Goal: Task Accomplishment & Management: Manage account settings

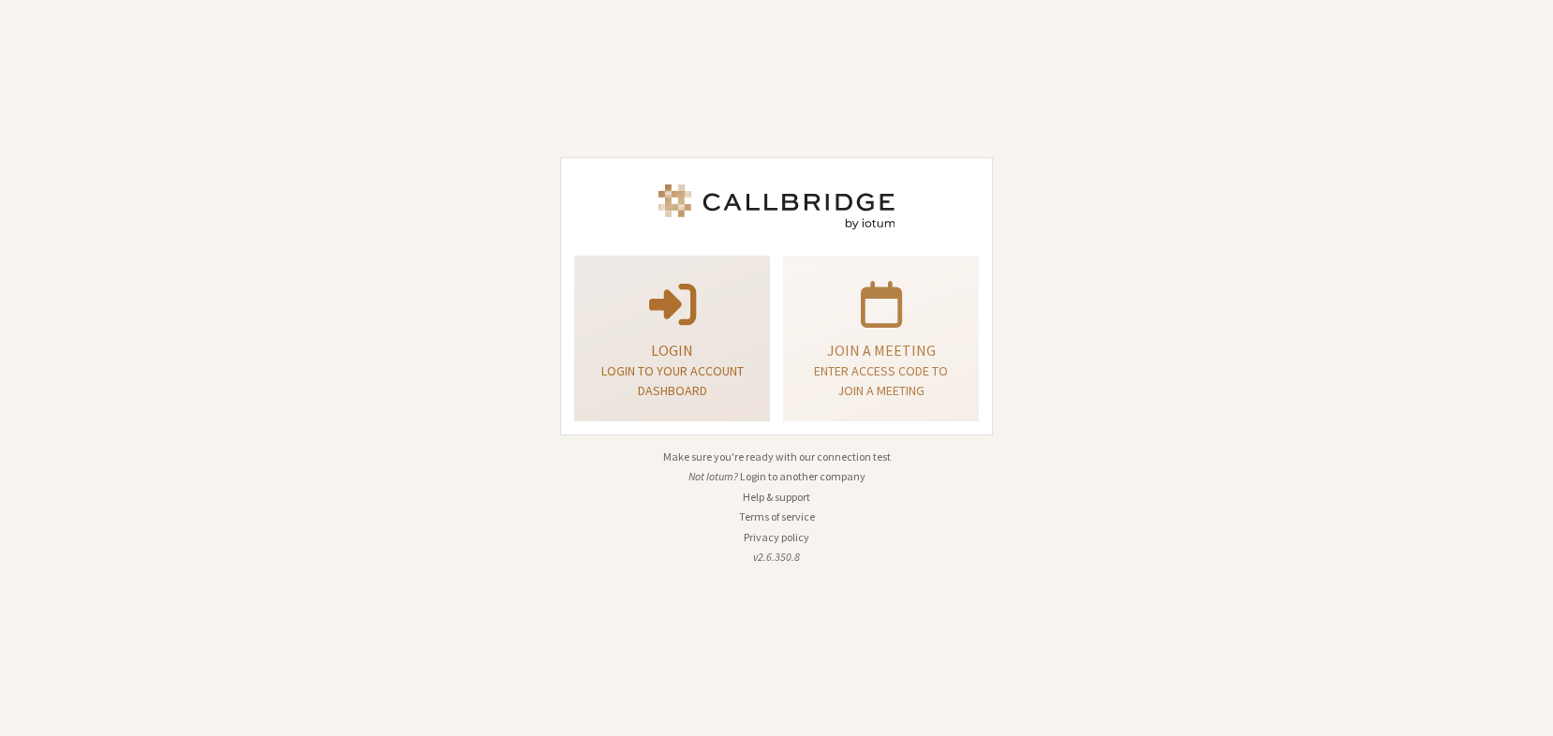
click at [644, 338] on div "Login Login to your account dashboard" at bounding box center [671, 338] width 175 height 151
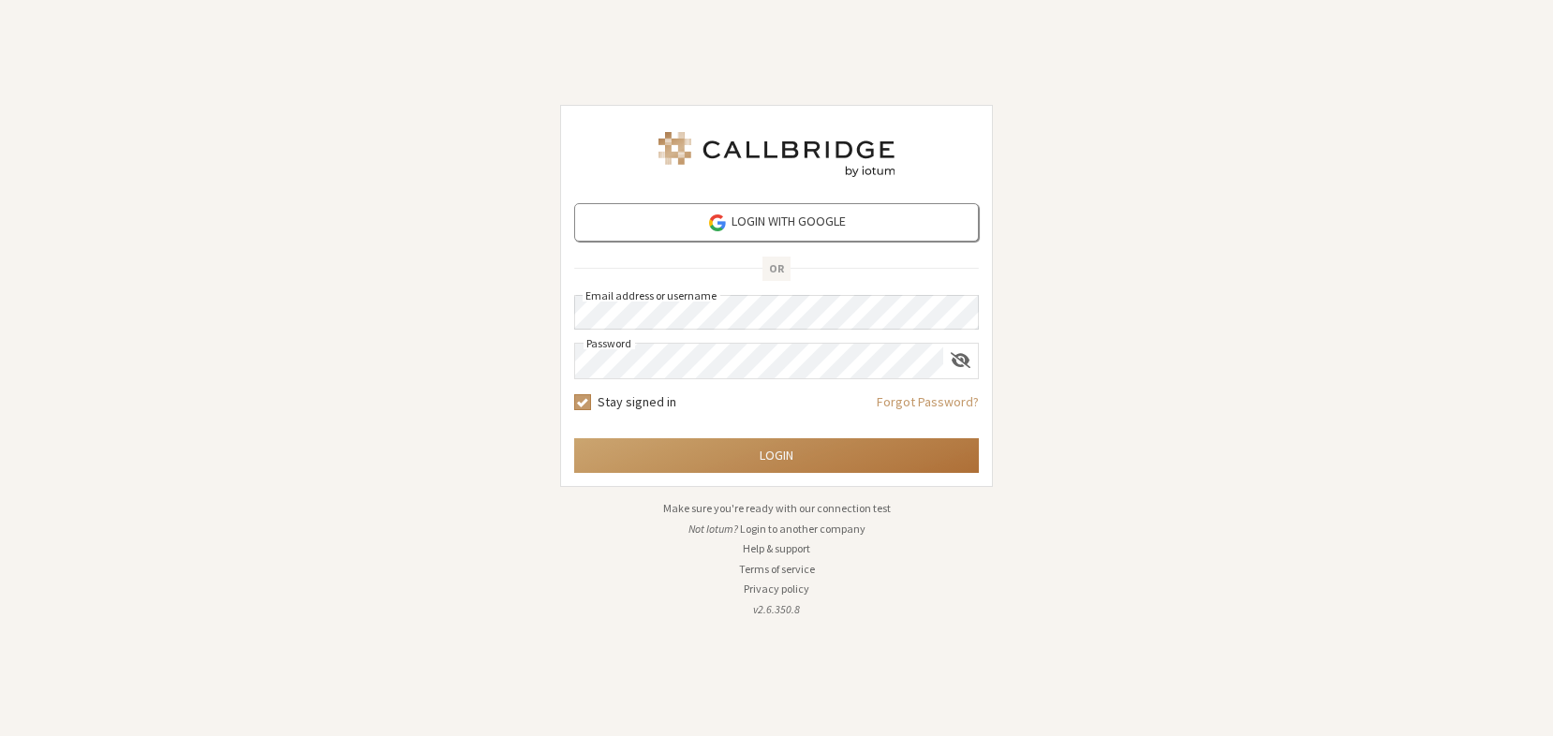
click at [728, 451] on button "Login" at bounding box center [776, 455] width 405 height 35
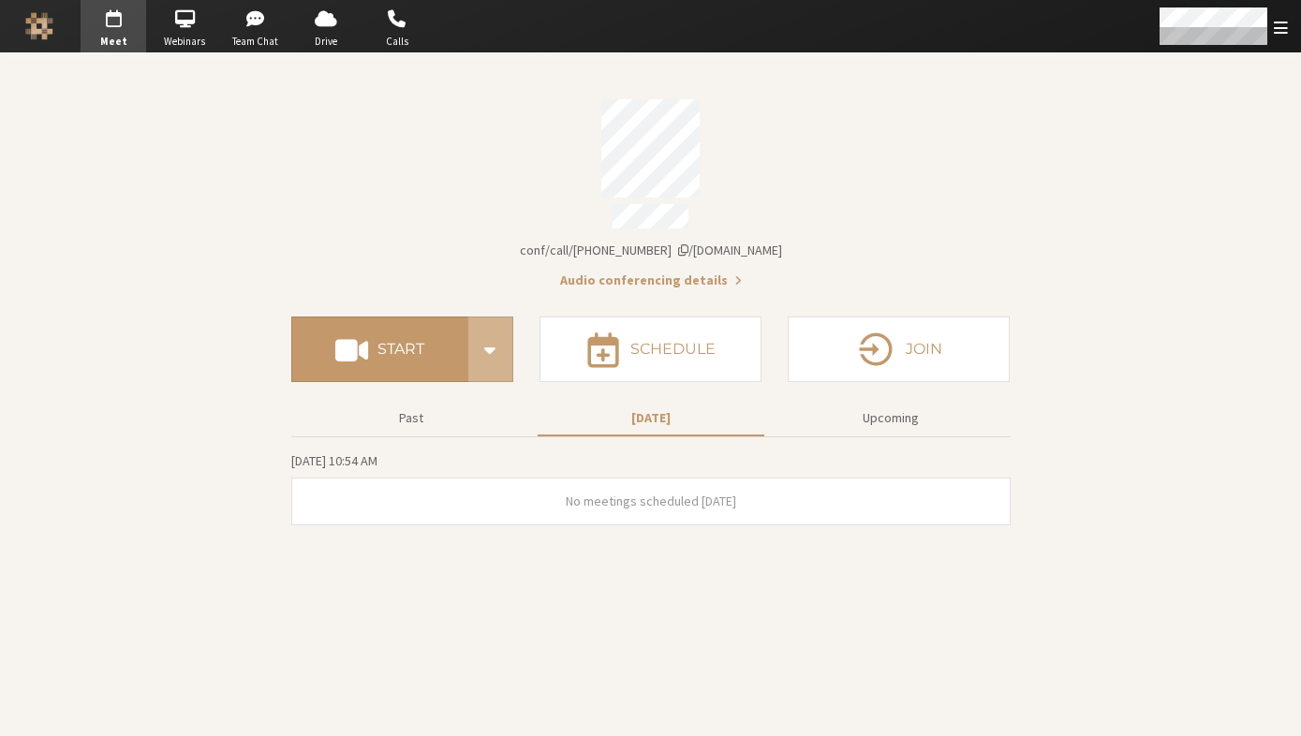
click at [1140, 256] on section "Meeting link iotum.callbridge.rocks/conf/call/6850878 Audio conferencing detail…" at bounding box center [650, 394] width 1301 height 683
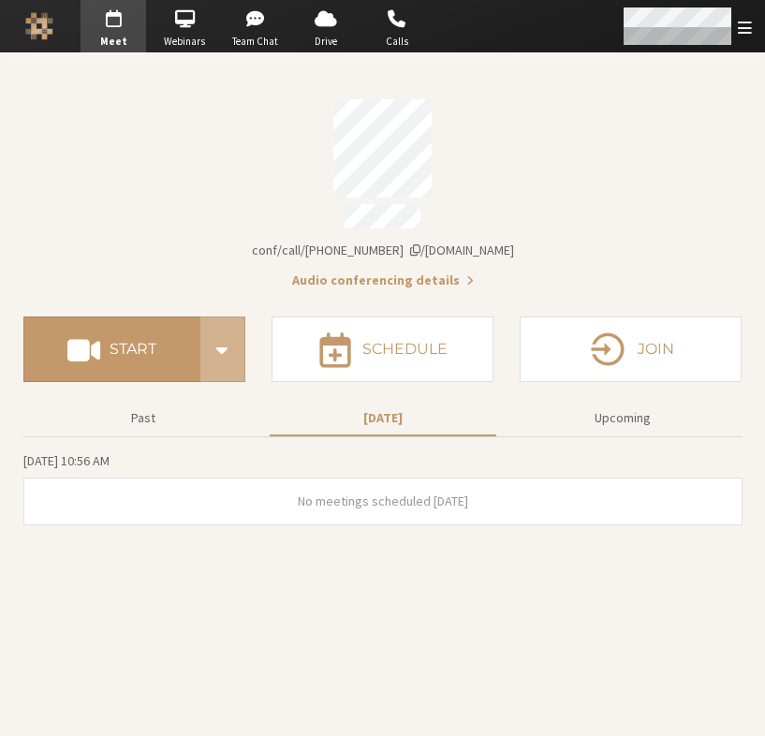
click at [751, 30] on span "Open menu" at bounding box center [745, 28] width 14 height 18
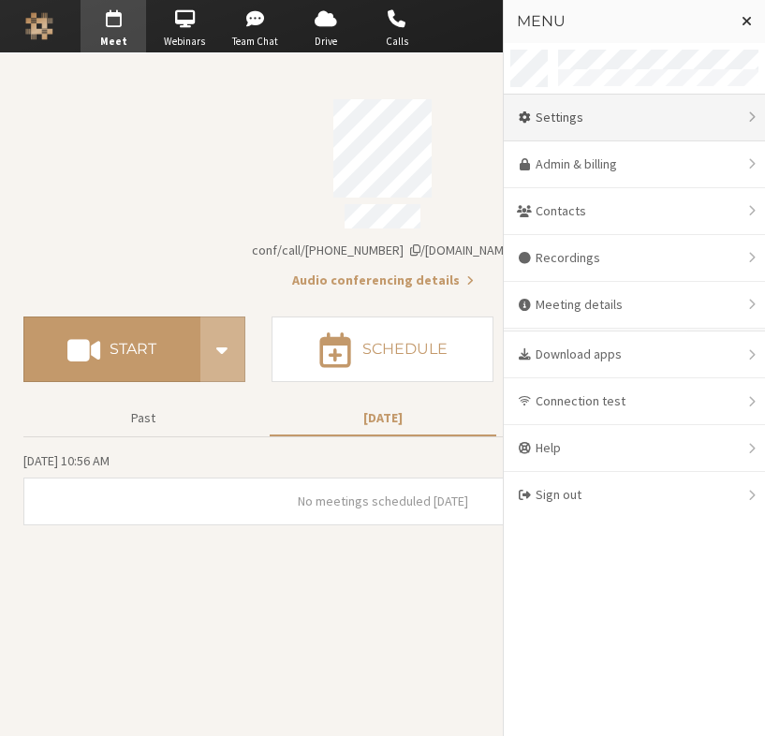
click at [618, 126] on div "Settings" at bounding box center [634, 118] width 261 height 47
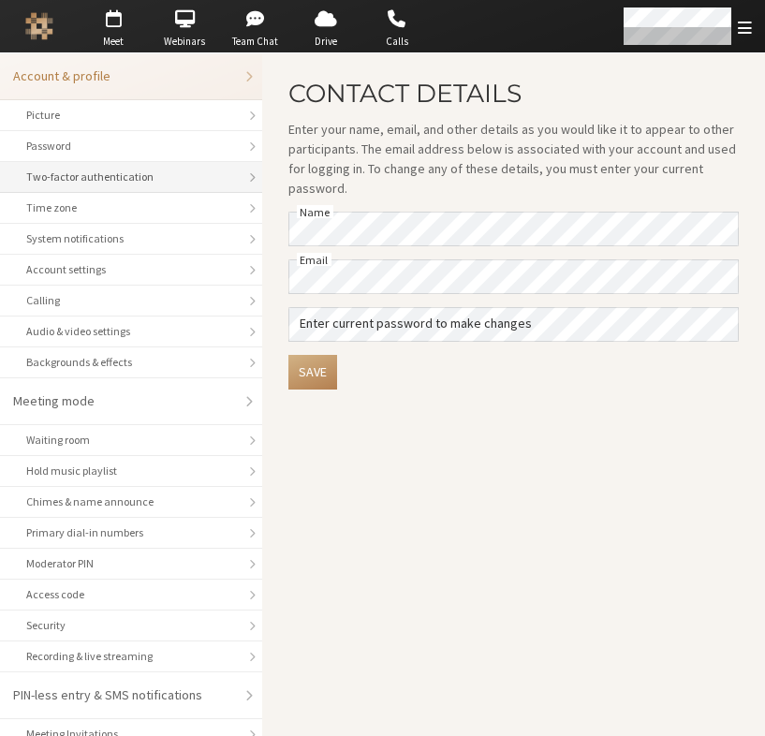
click at [117, 177] on div "Two-factor authentication" at bounding box center [131, 177] width 210 height 17
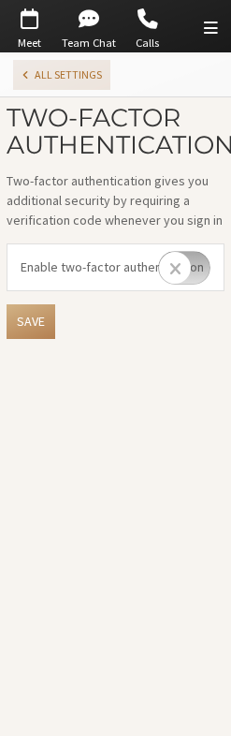
click at [66, 74] on button "All settings" at bounding box center [61, 75] width 97 height 30
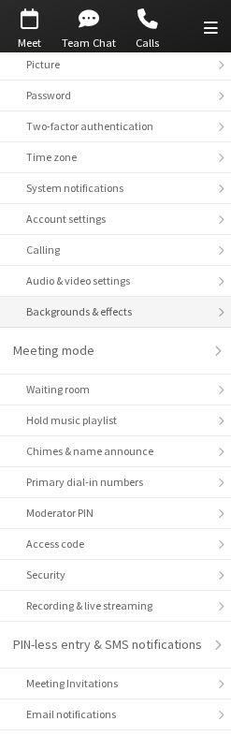
scroll to position [91, 0]
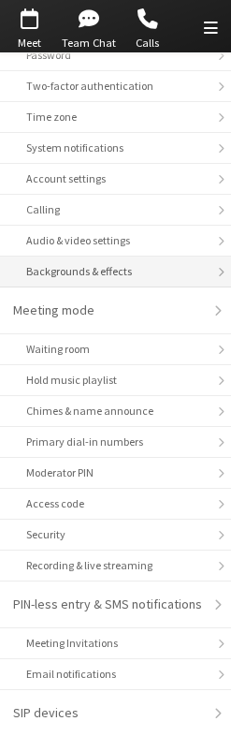
click at [139, 263] on div "Backgrounds & effects" at bounding box center [115, 271] width 179 height 17
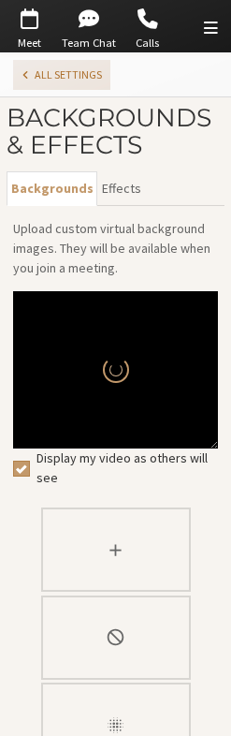
click at [40, 75] on button "All settings" at bounding box center [61, 75] width 97 height 30
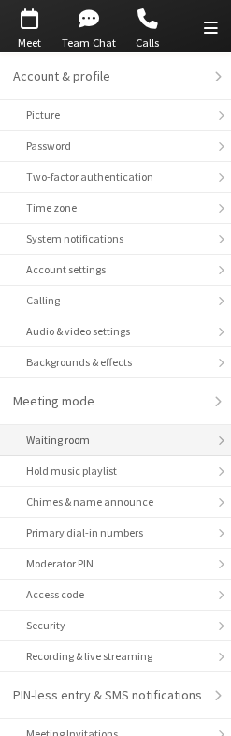
click at [106, 449] on li "Waiting room" at bounding box center [115, 440] width 231 height 31
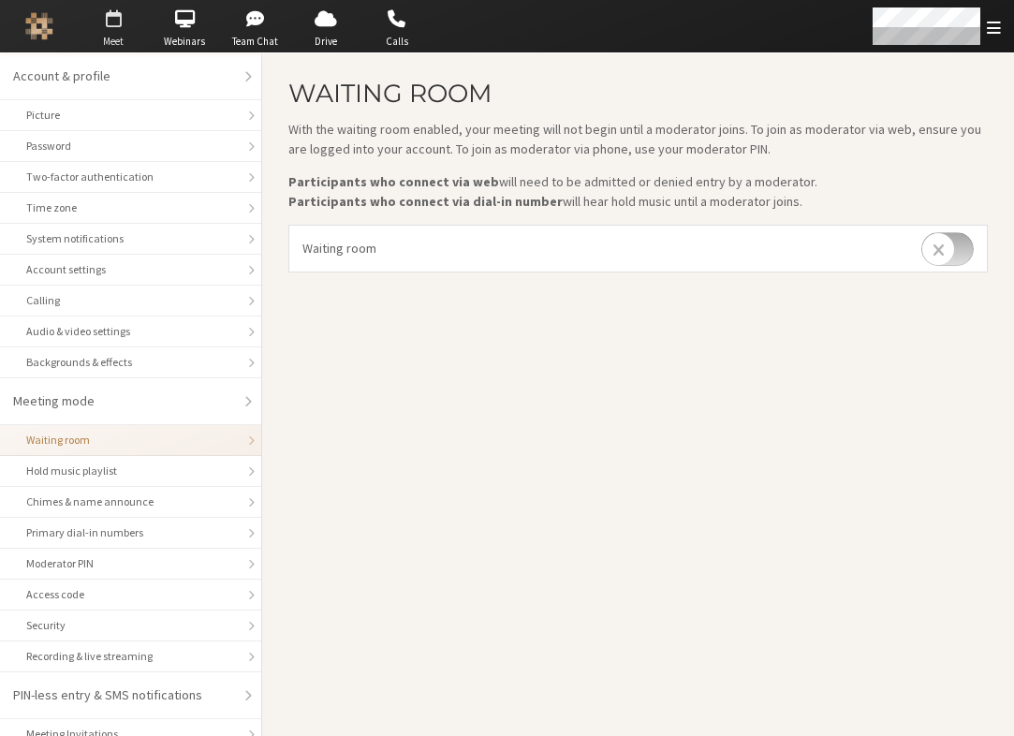
click at [105, 25] on span "button" at bounding box center [114, 19] width 66 height 30
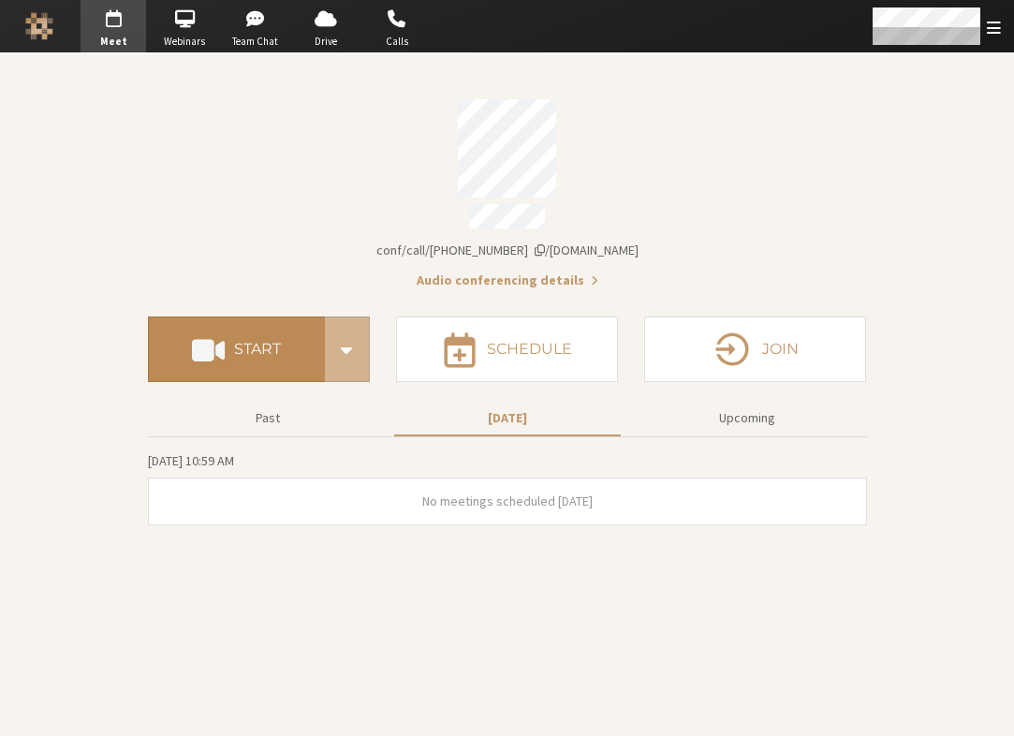
click at [252, 344] on h4 "Start" at bounding box center [257, 349] width 47 height 15
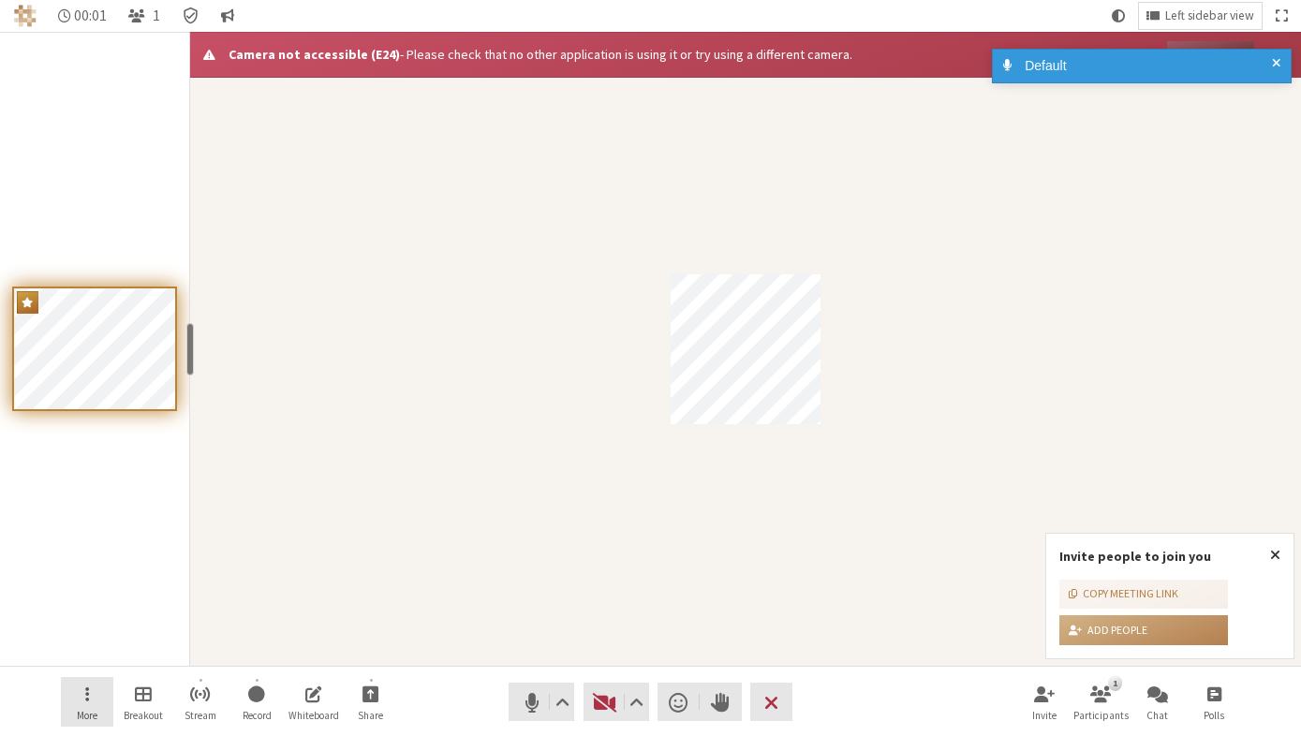
click at [99, 706] on button "More" at bounding box center [87, 702] width 52 height 51
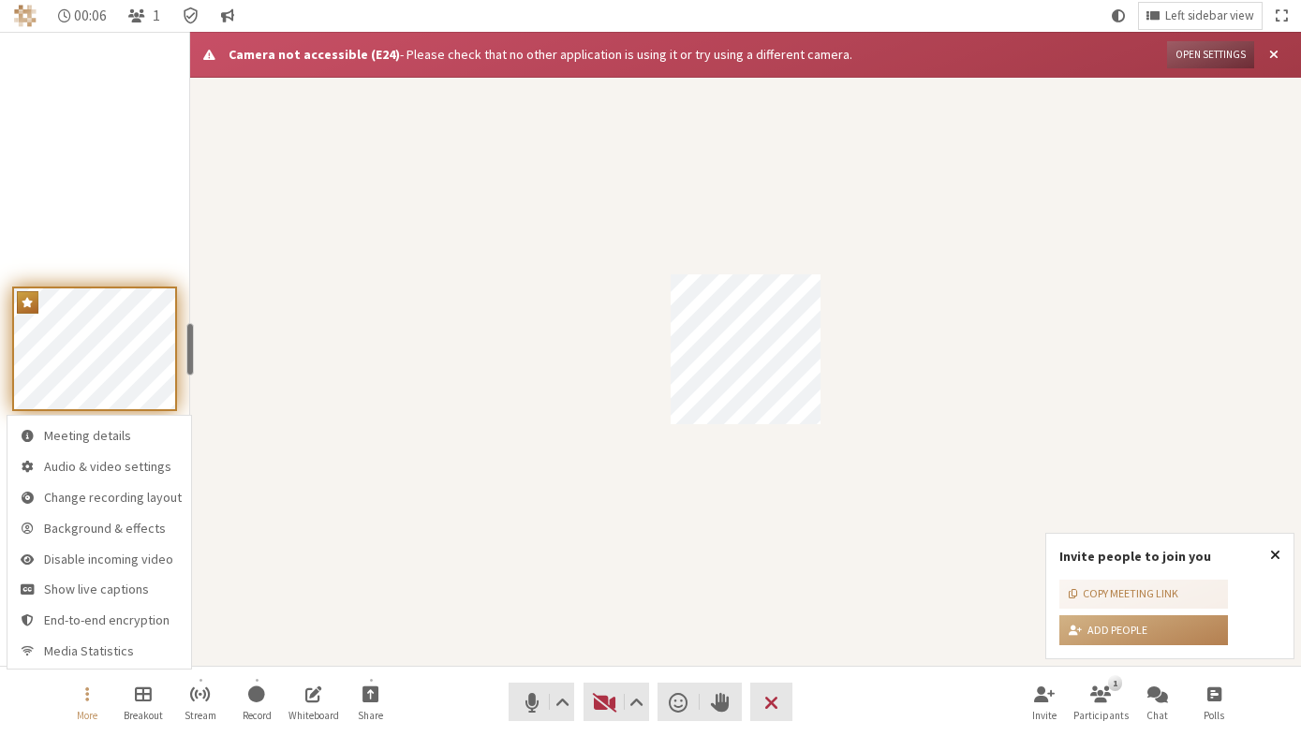
click at [1277, 555] on span "Close popover" at bounding box center [1275, 554] width 10 height 15
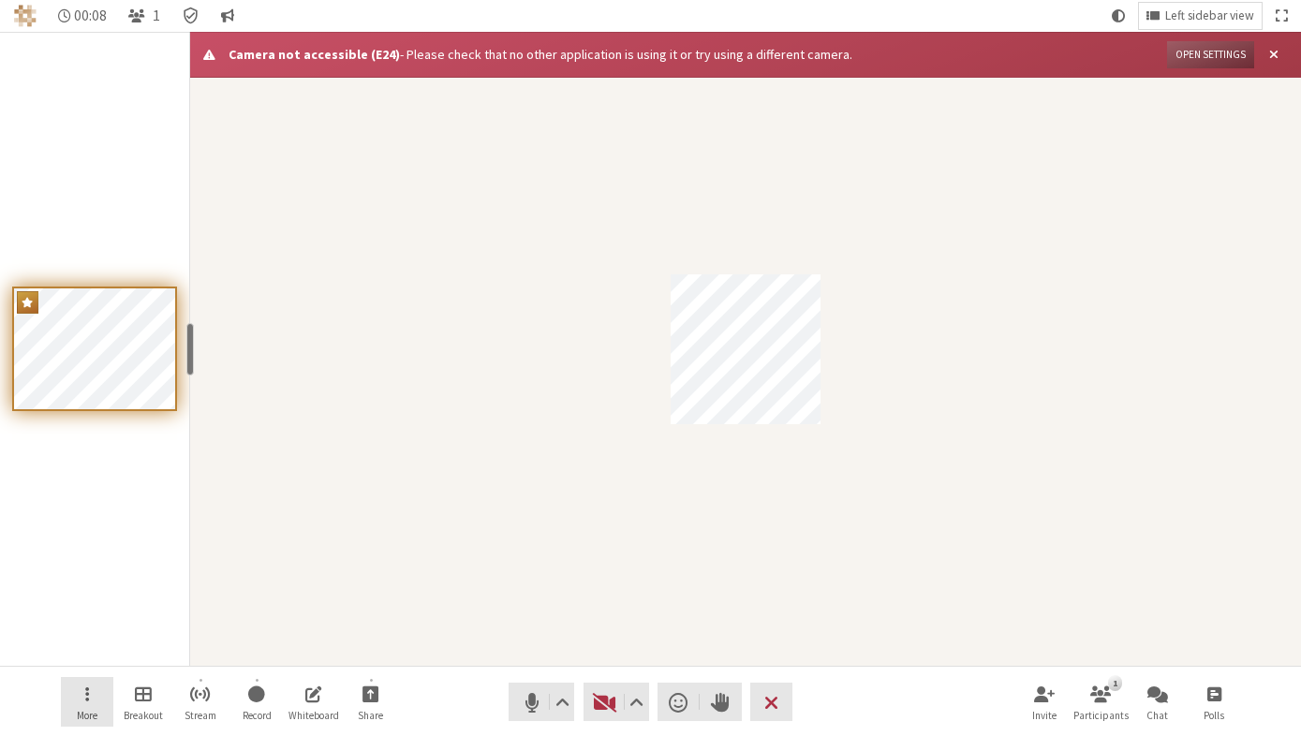
click at [86, 698] on span "Open menu" at bounding box center [87, 694] width 4 height 22
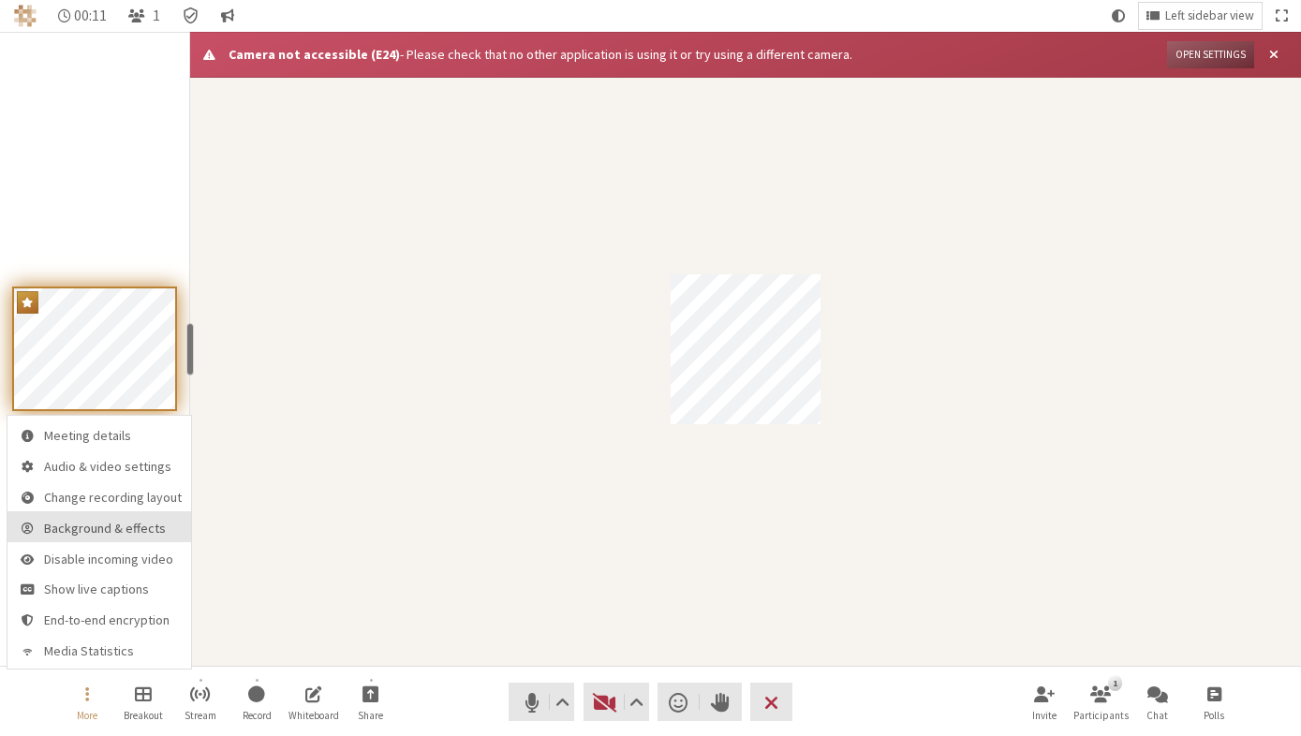
click at [115, 522] on span "Background & effects" at bounding box center [113, 529] width 138 height 14
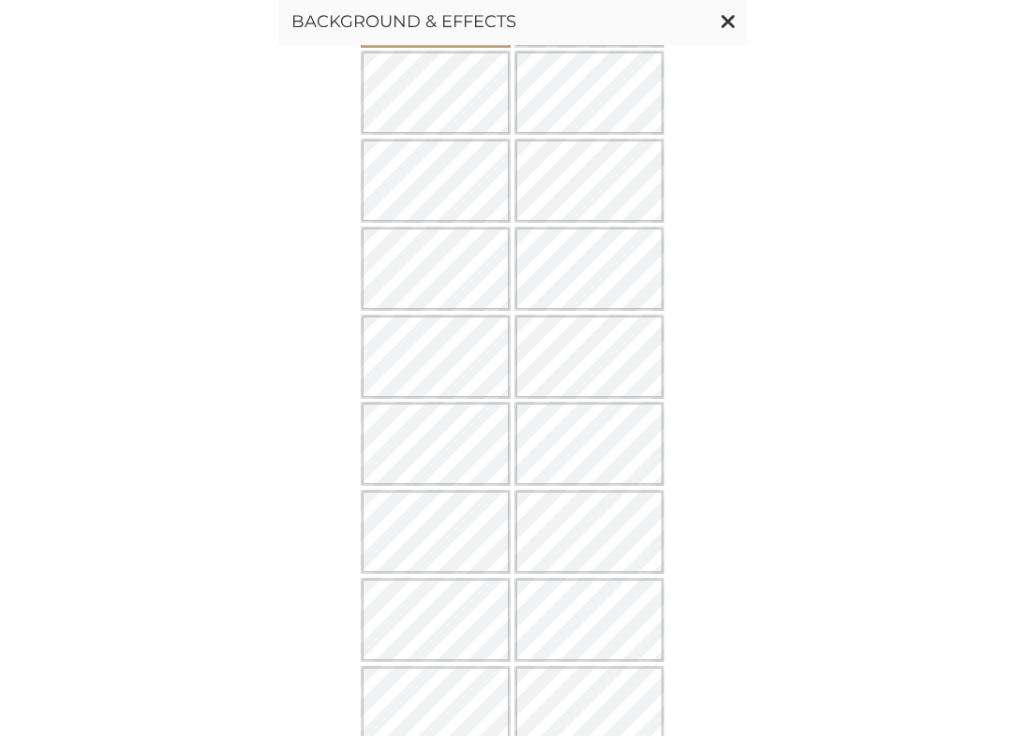
scroll to position [1007, 0]
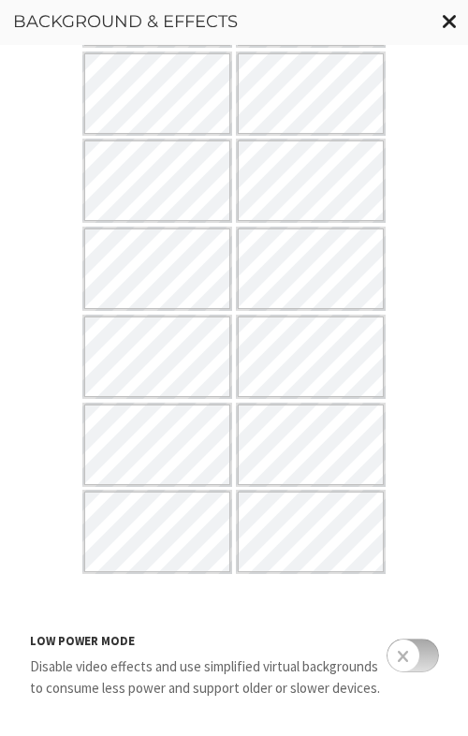
click at [450, 4] on button "Close modal" at bounding box center [450, 21] width 37 height 43
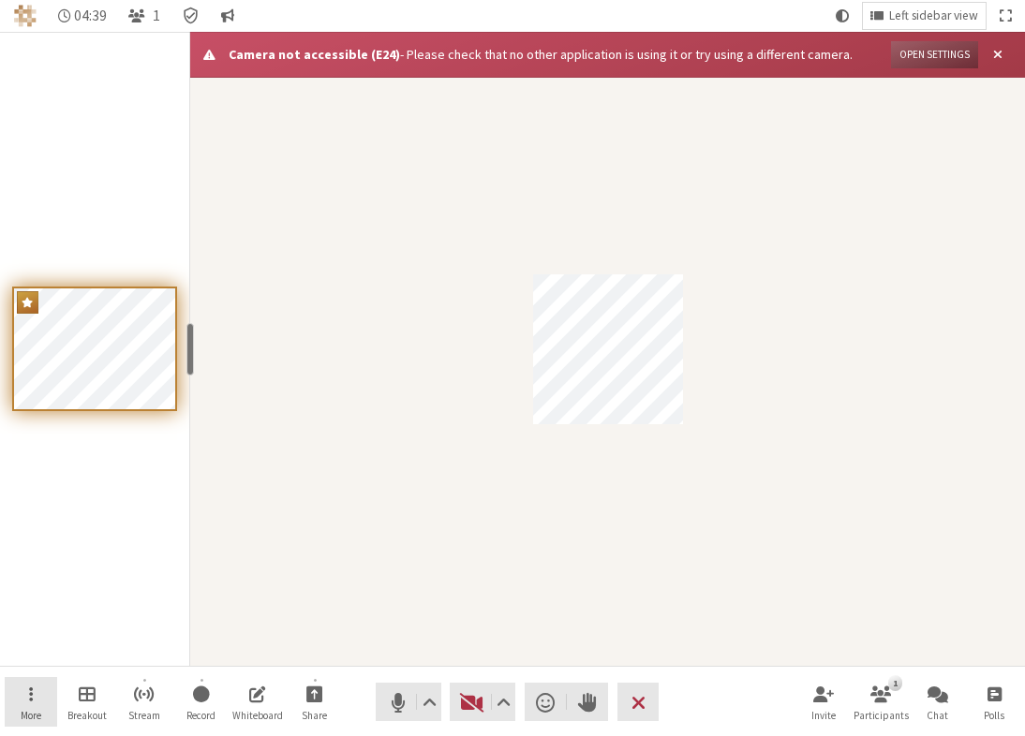
click at [29, 714] on span "More" at bounding box center [31, 715] width 21 height 11
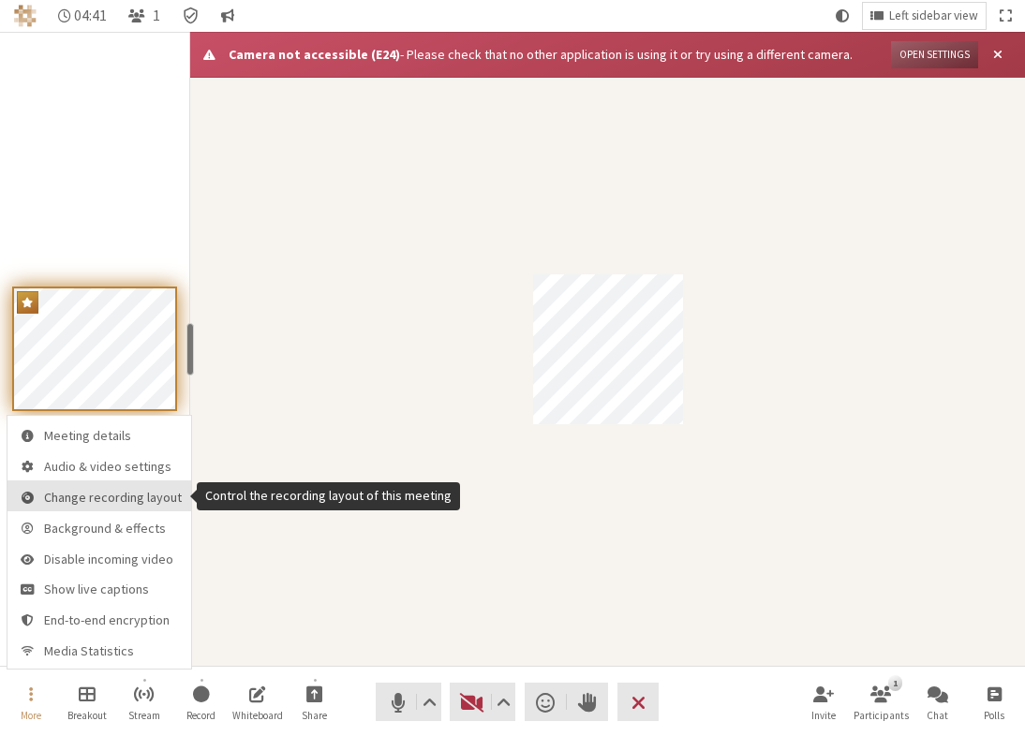
click at [97, 505] on span "Change recording layout" at bounding box center [113, 498] width 138 height 14
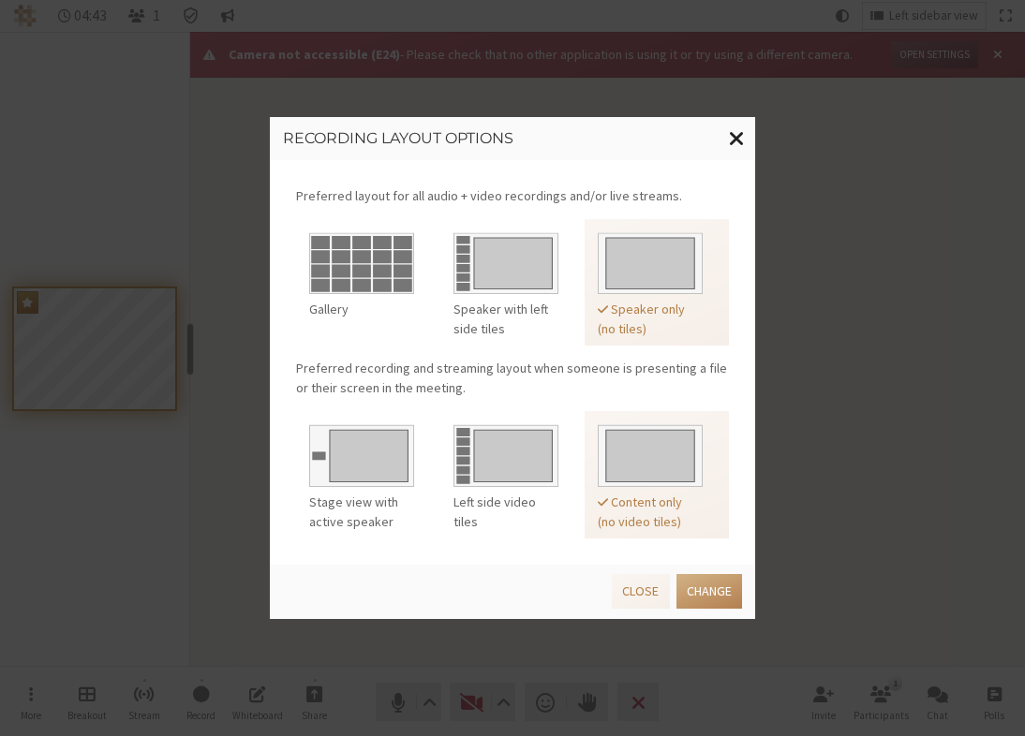
click at [736, 134] on span "Close modal" at bounding box center [737, 137] width 16 height 23
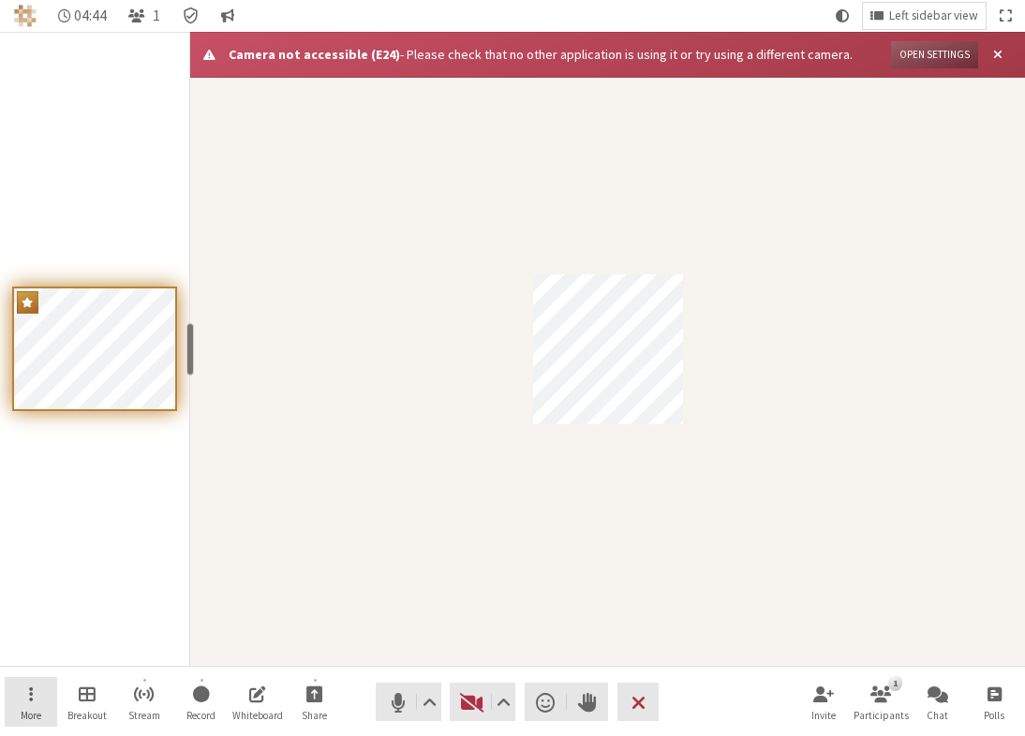
click at [30, 697] on span "Open menu" at bounding box center [31, 694] width 4 height 22
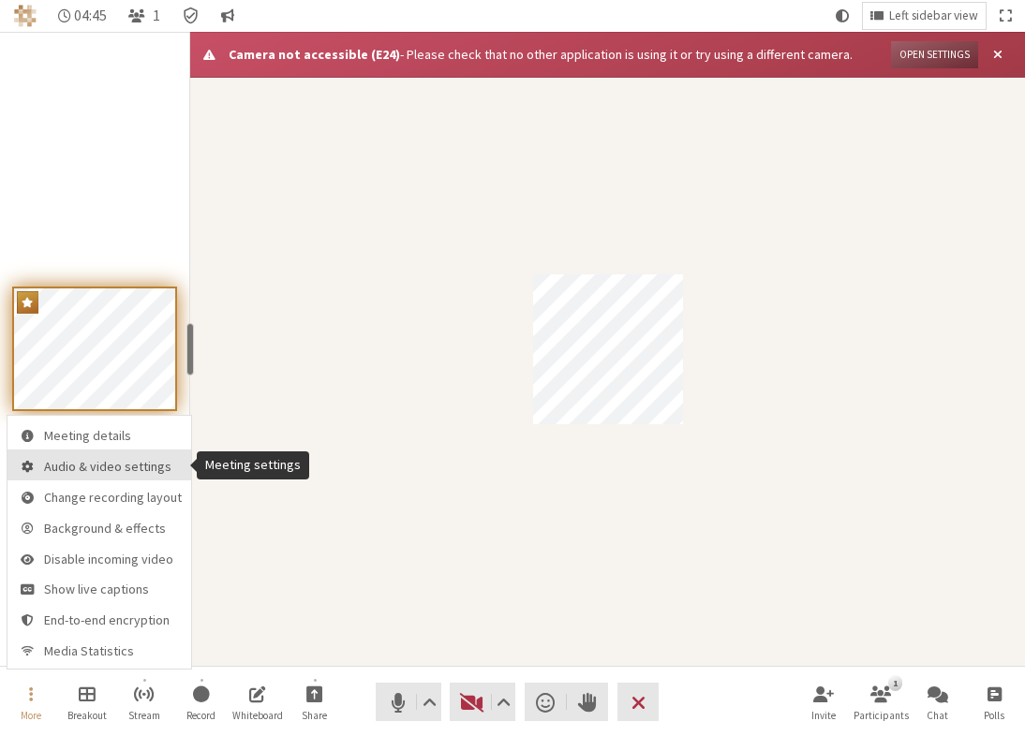
click at [106, 460] on span "Audio & video settings" at bounding box center [113, 467] width 138 height 14
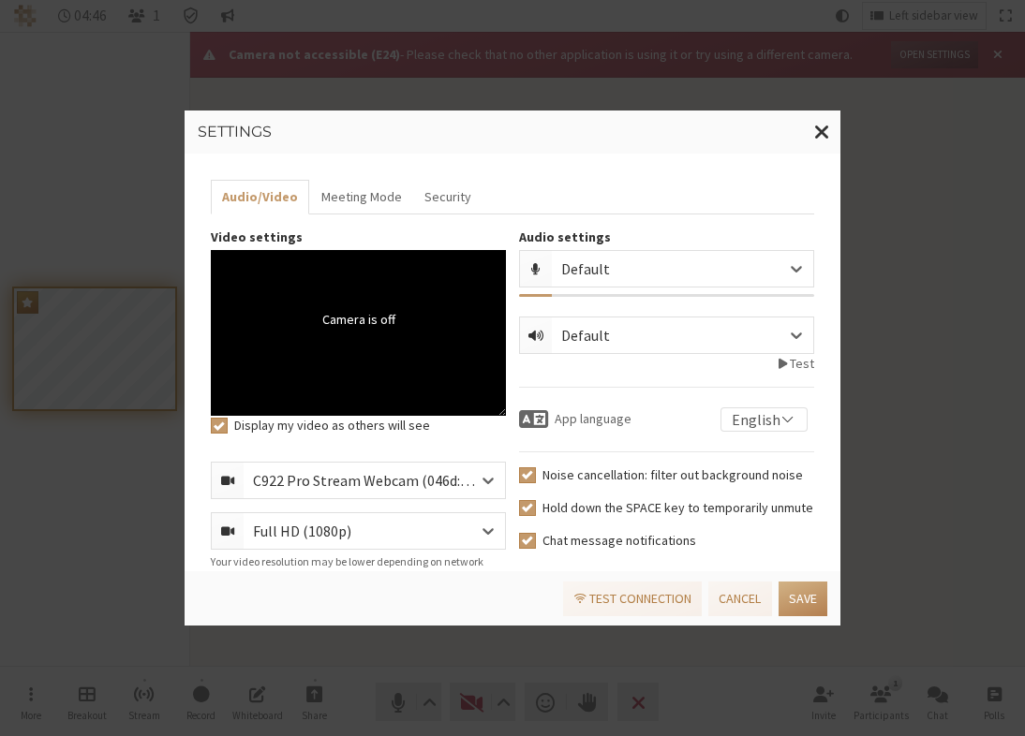
scroll to position [52, 0]
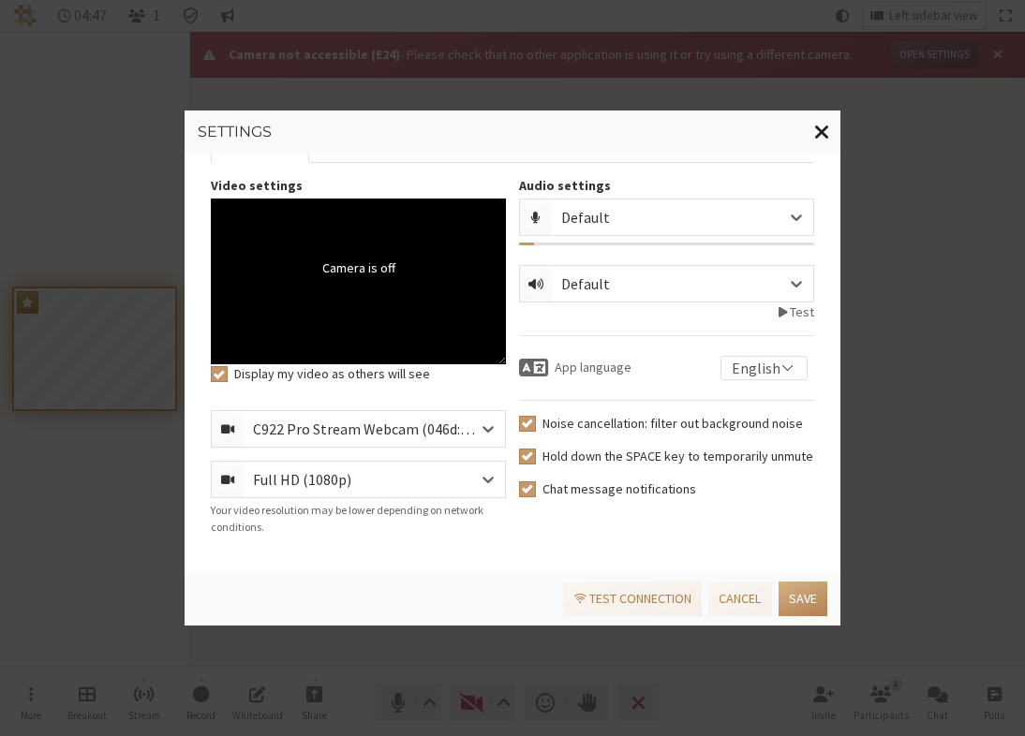
click at [826, 120] on span "Close modal" at bounding box center [822, 131] width 16 height 23
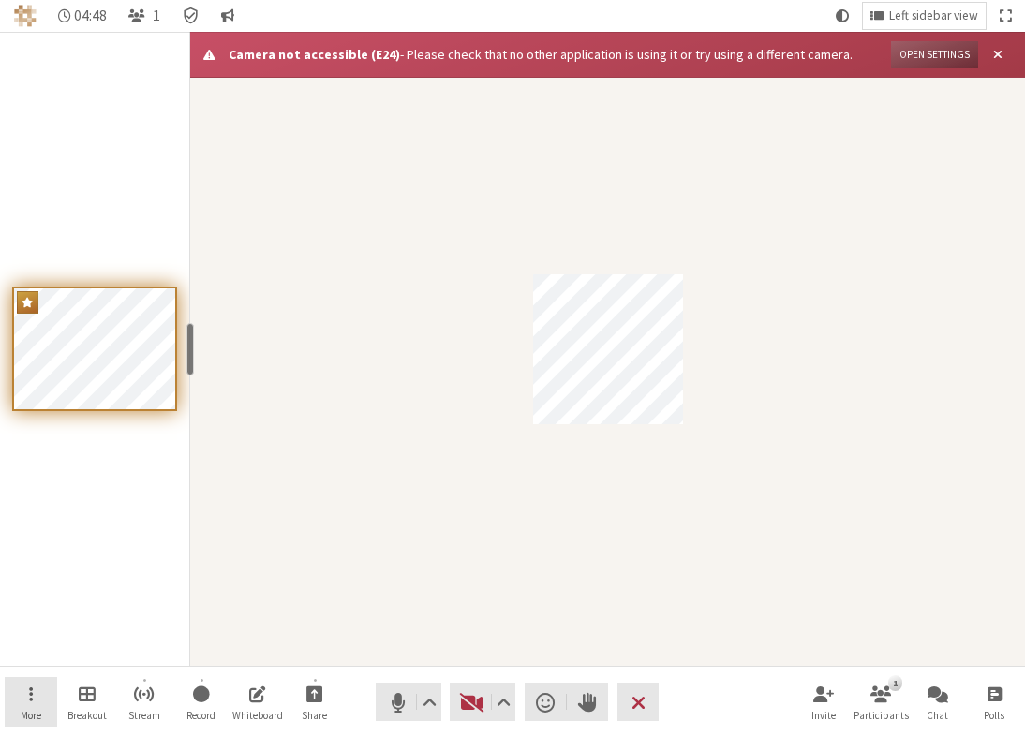
click at [34, 696] on button "More" at bounding box center [31, 702] width 52 height 51
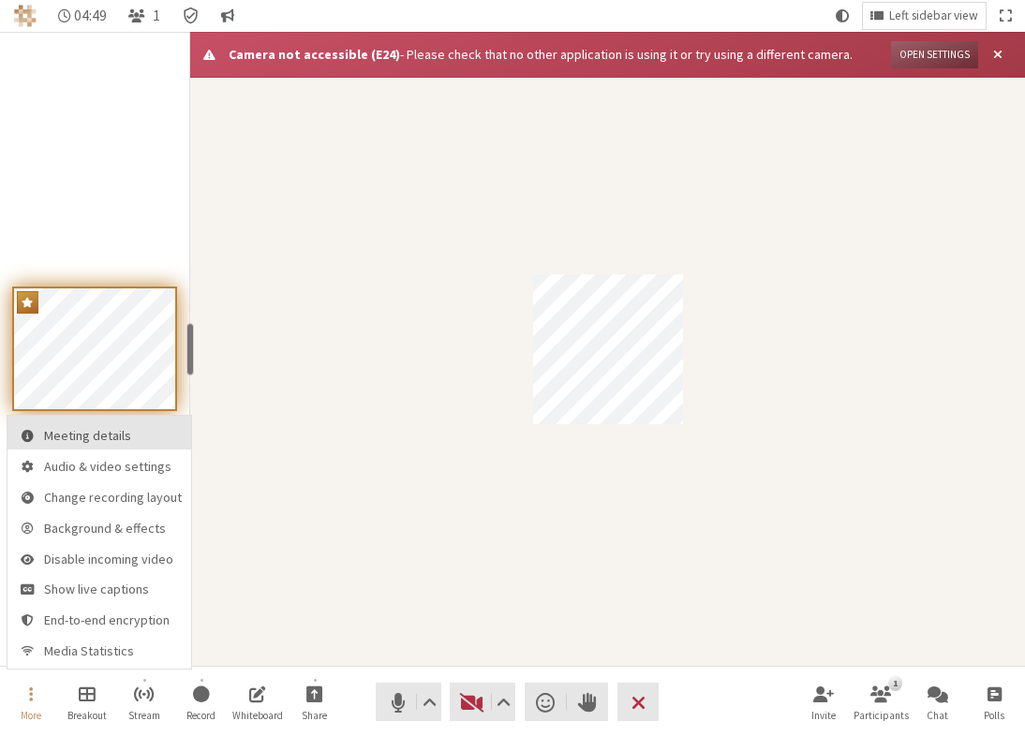
click at [136, 435] on span "Meeting details" at bounding box center [113, 436] width 138 height 14
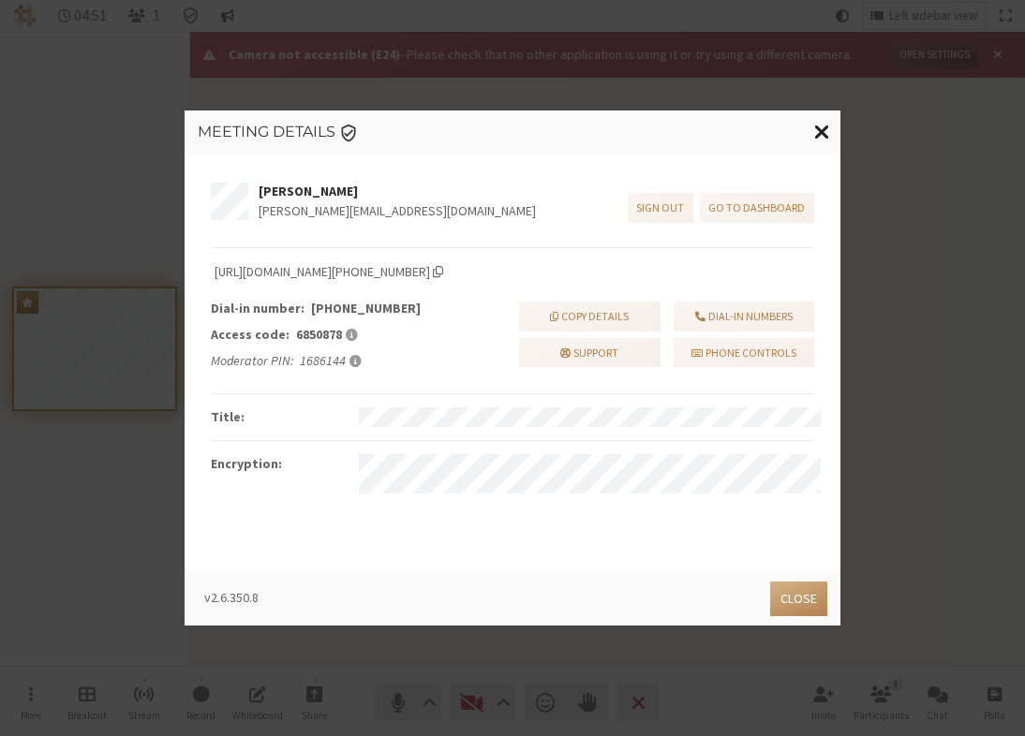
click at [827, 133] on span "Close modal" at bounding box center [822, 131] width 16 height 23
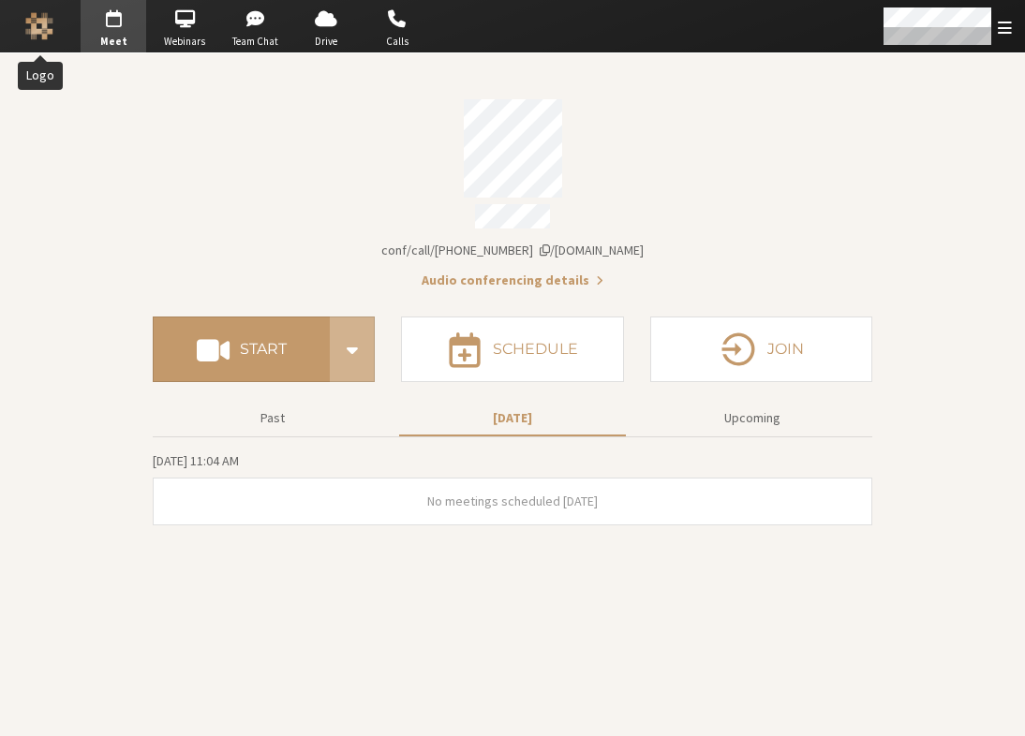
click at [20, 22] on button "Logo" at bounding box center [40, 26] width 66 height 52
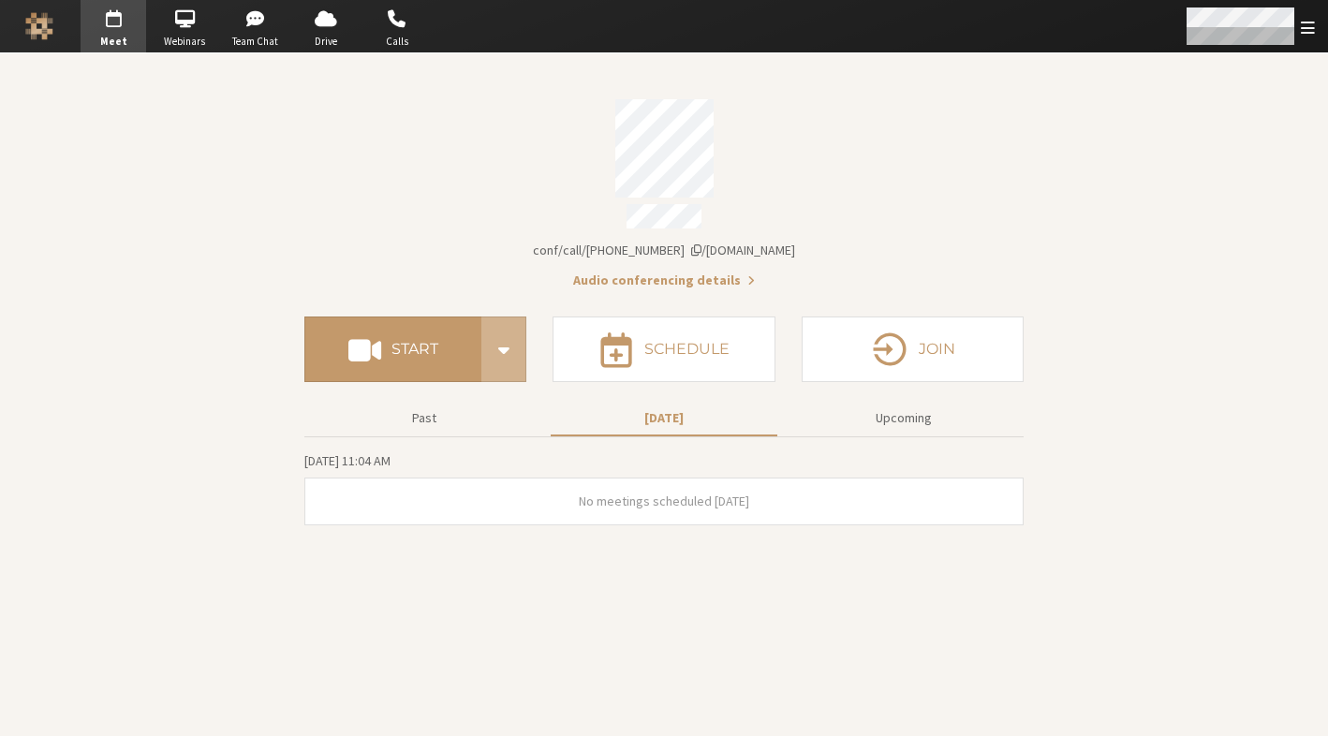
click at [1024, 35] on span "Open menu" at bounding box center [1308, 28] width 14 height 18
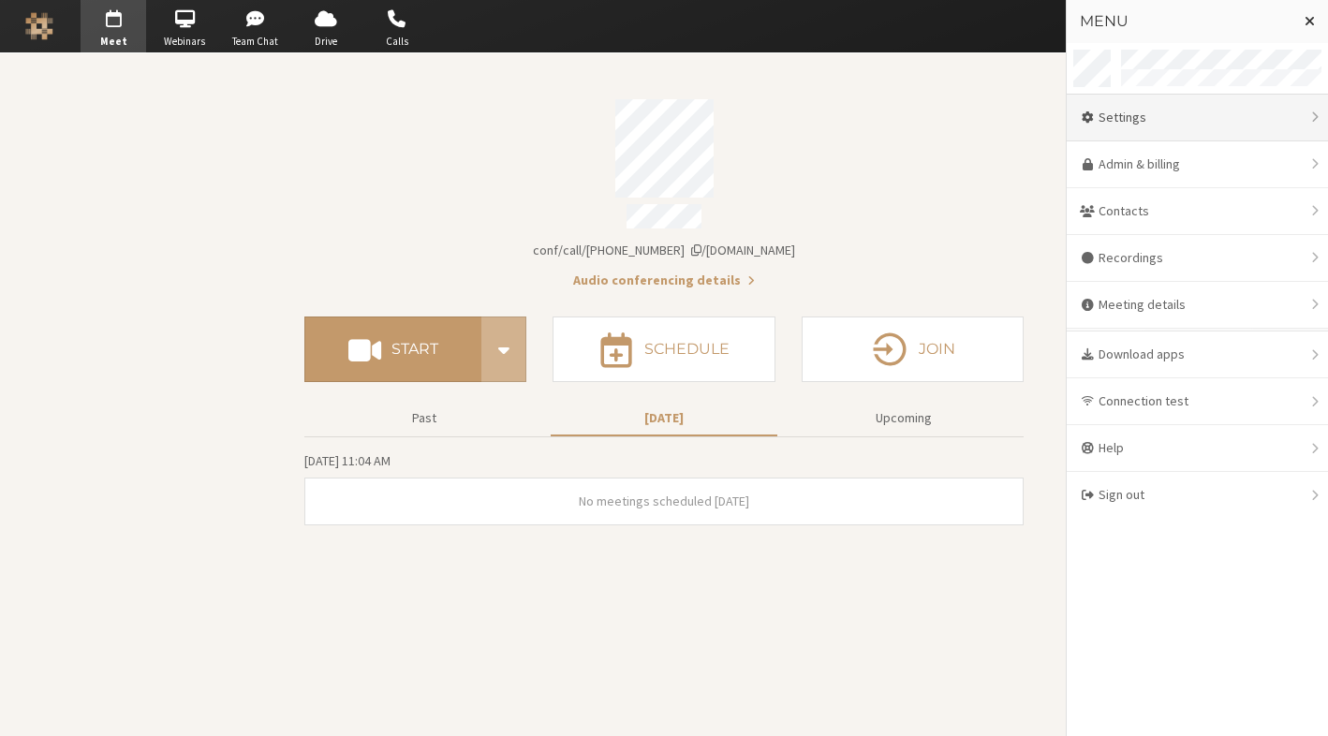
click at [1024, 118] on div "Settings" at bounding box center [1197, 118] width 261 height 47
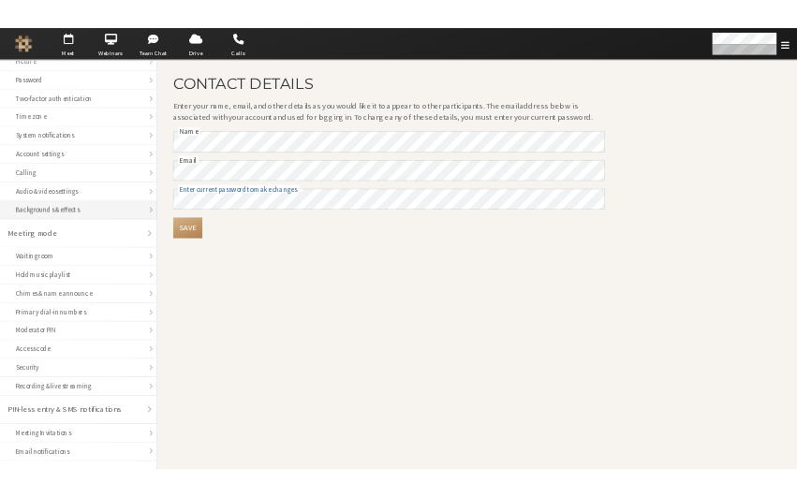
scroll to position [91, 0]
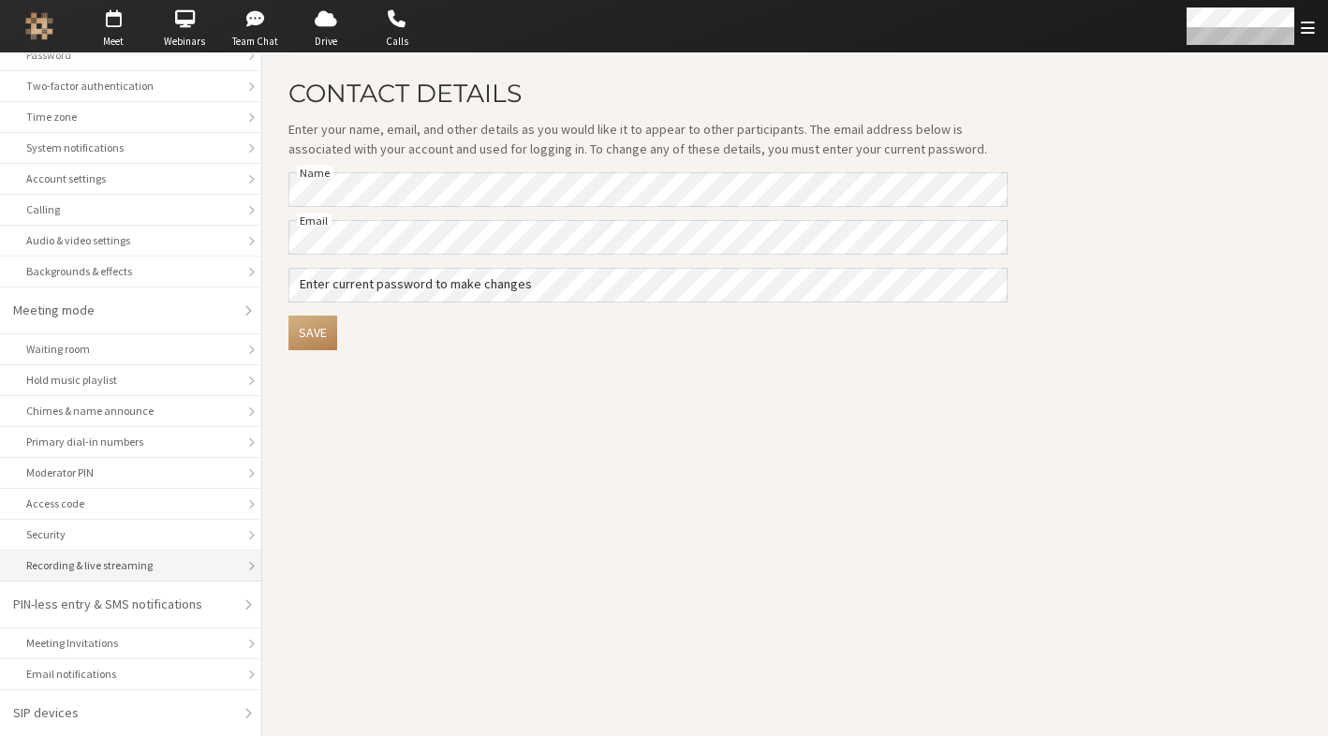
click at [140, 553] on li "Recording & live streaming" at bounding box center [130, 566] width 261 height 31
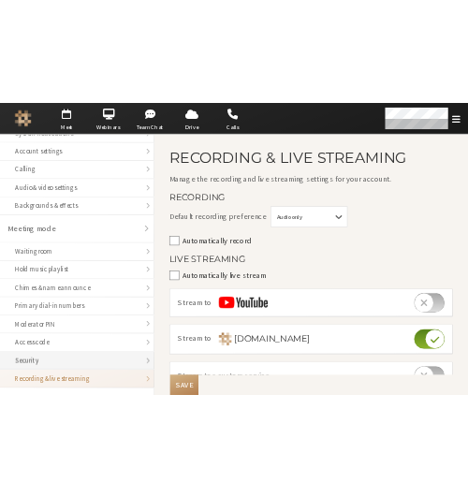
scroll to position [316, 0]
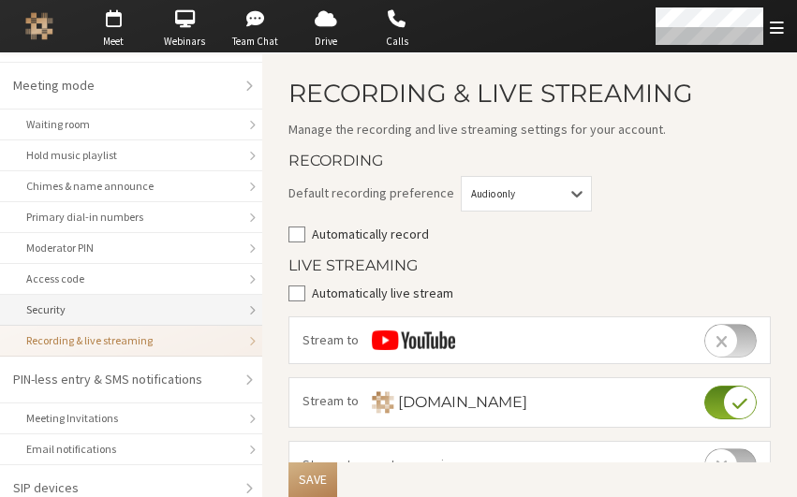
click at [107, 305] on div "Security" at bounding box center [131, 310] width 210 height 17
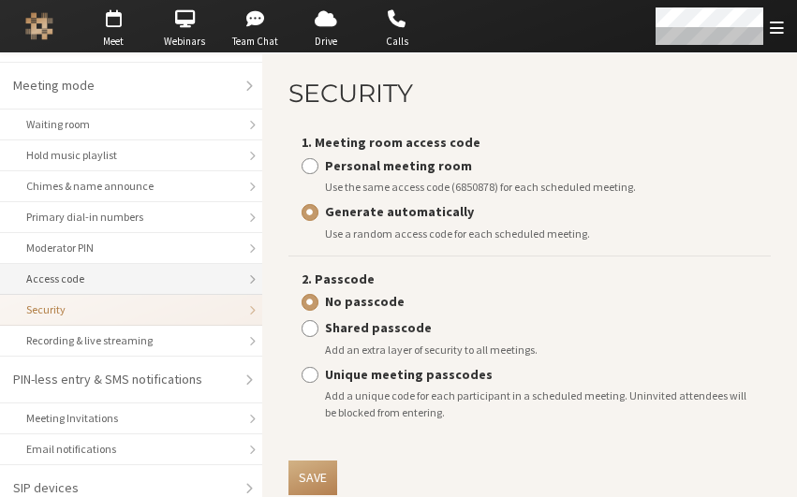
click at [114, 283] on div "Access code" at bounding box center [131, 279] width 210 height 17
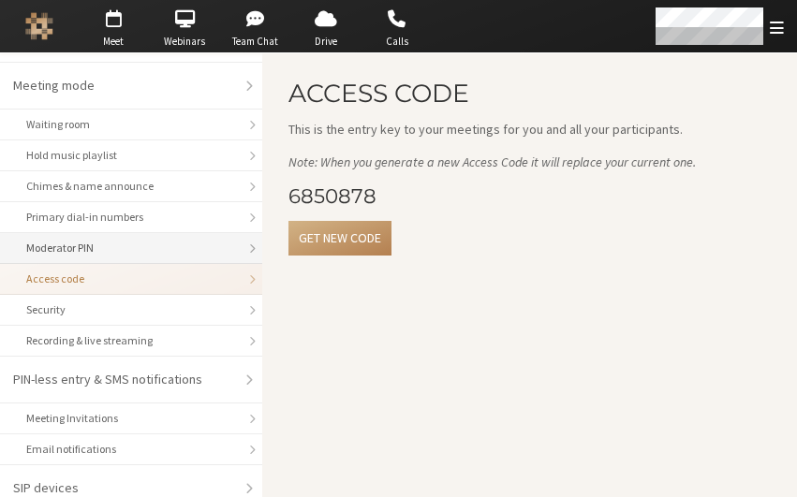
click at [127, 254] on div "Moderator PIN" at bounding box center [131, 248] width 210 height 17
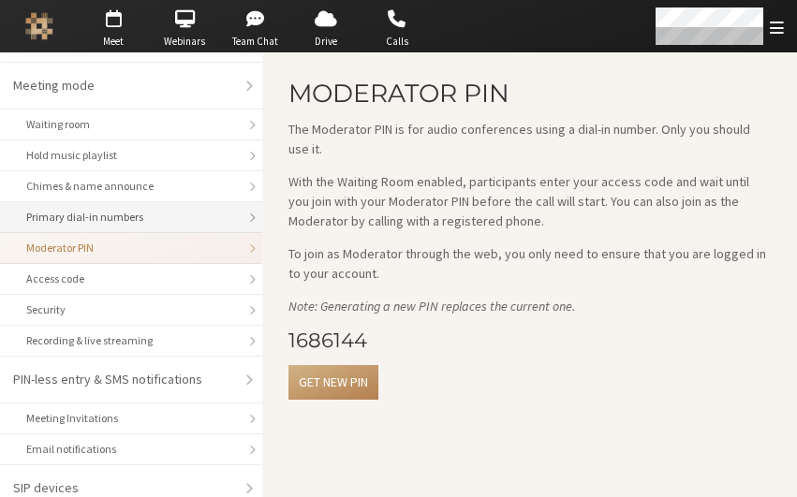
click at [128, 219] on div "Primary dial-in numbers" at bounding box center [131, 217] width 210 height 17
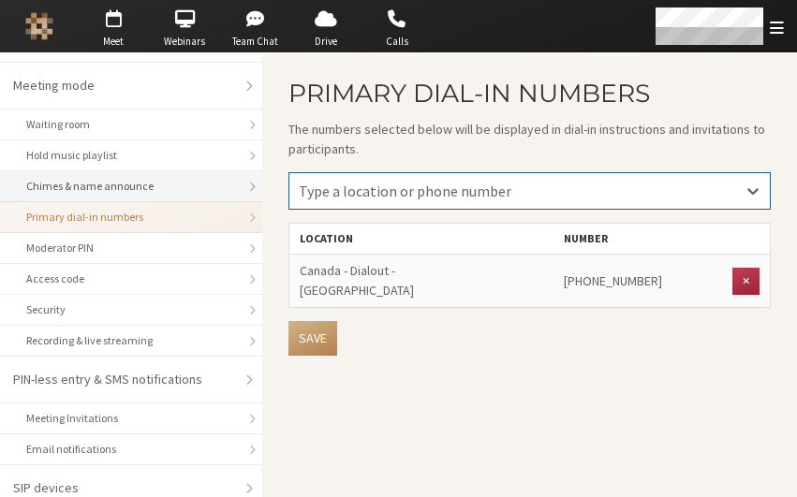
click at [122, 178] on div "Chimes & name announce" at bounding box center [131, 186] width 210 height 17
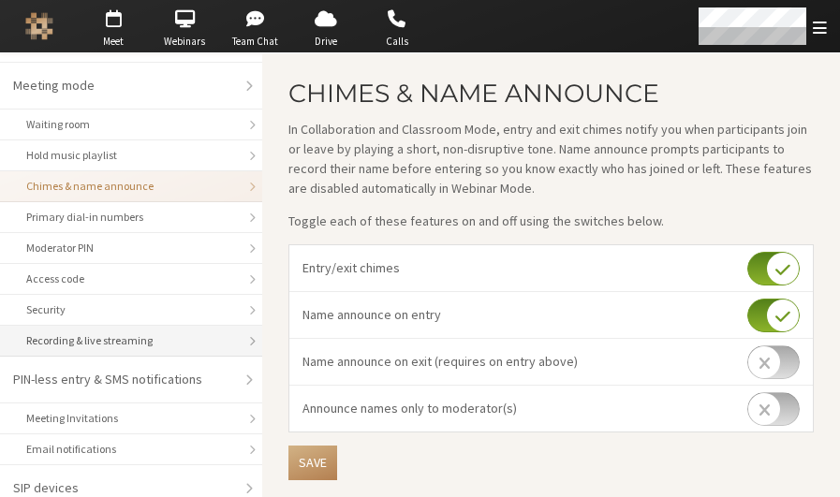
click at [141, 345] on div "Recording & live streaming" at bounding box center [131, 340] width 210 height 17
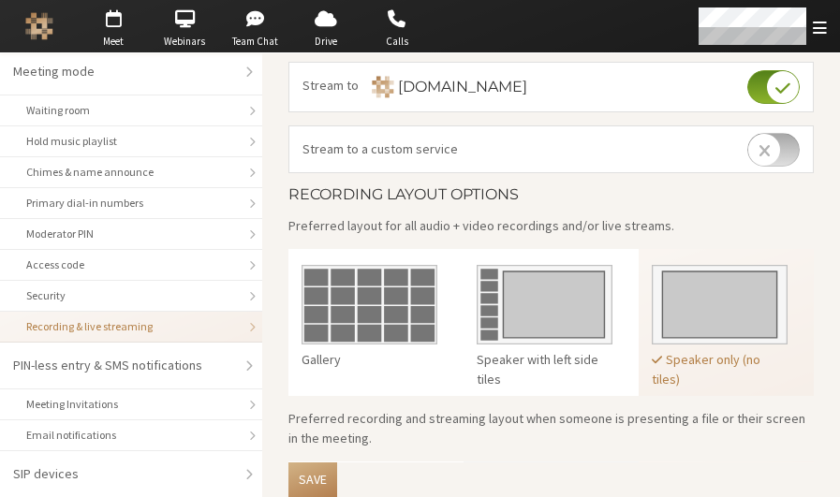
scroll to position [495, 0]
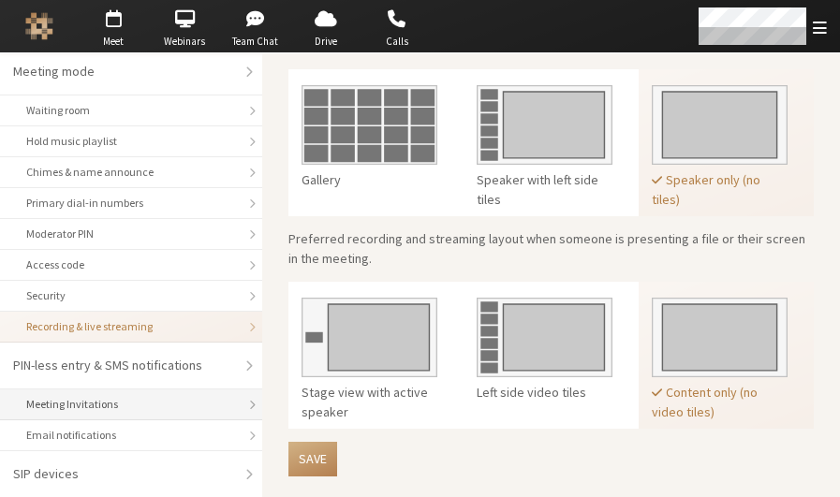
click at [93, 394] on li "Meeting Invitations" at bounding box center [131, 405] width 262 height 31
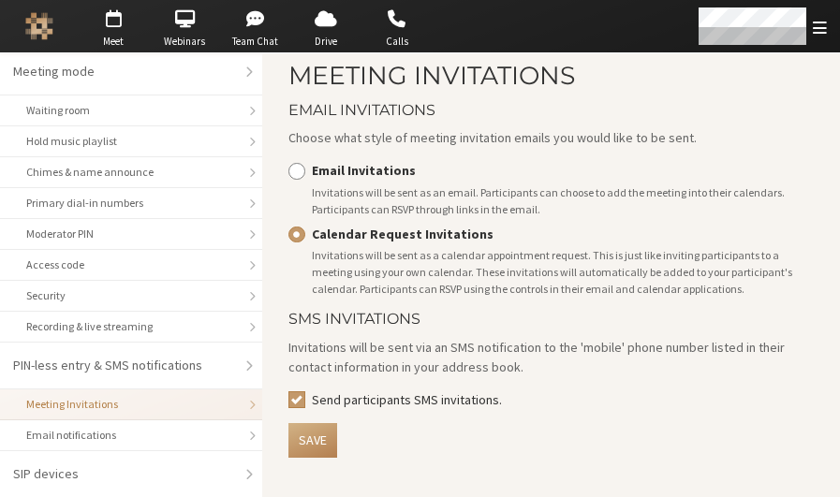
scroll to position [18, 0]
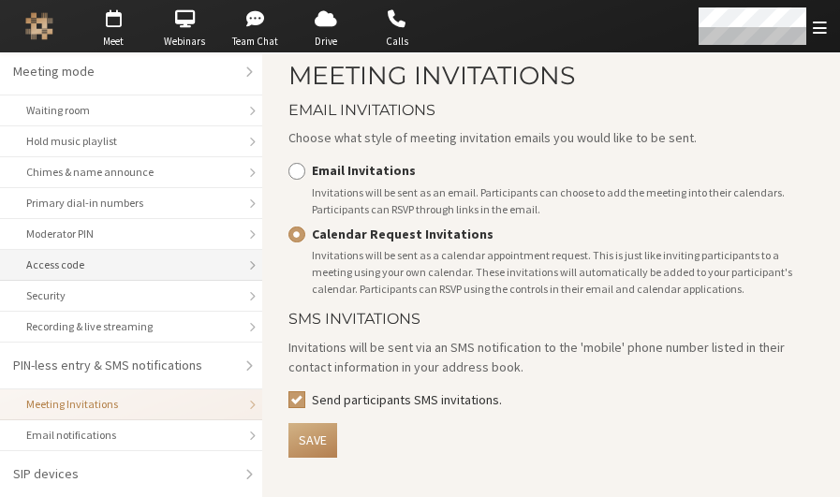
click at [112, 259] on div "Access code" at bounding box center [131, 265] width 210 height 17
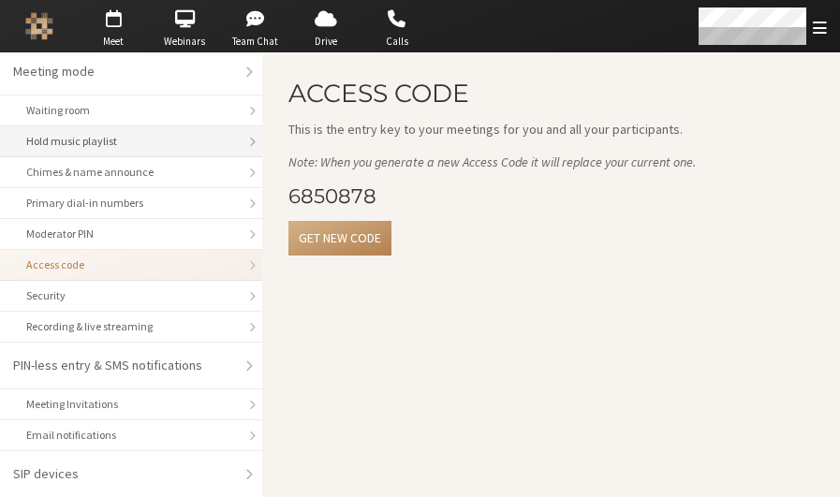
click at [101, 151] on li "Hold music playlist" at bounding box center [131, 141] width 262 height 31
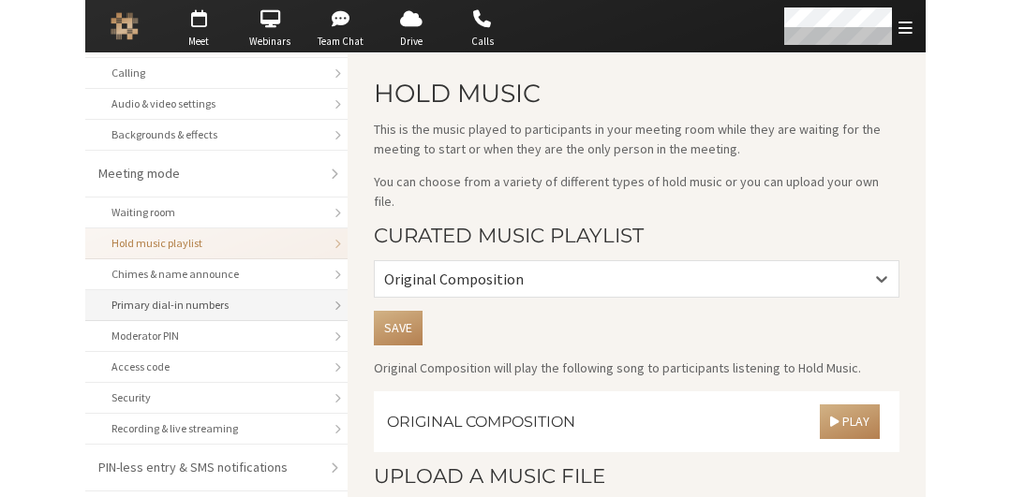
scroll to position [105, 0]
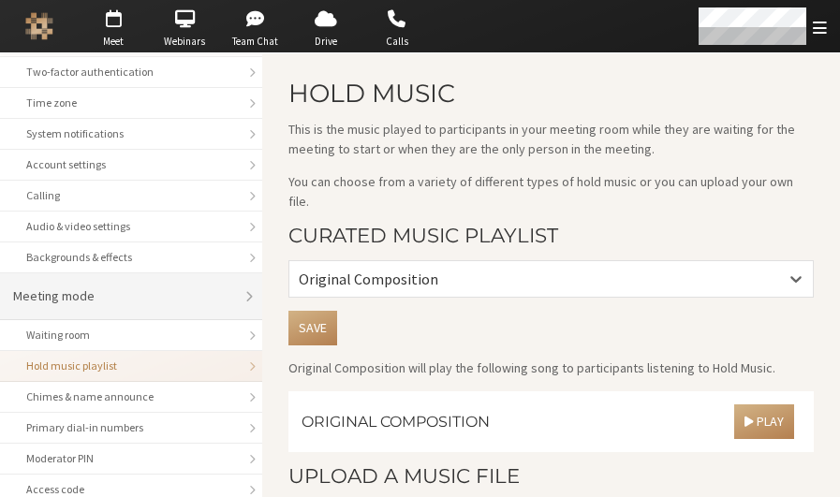
click at [78, 289] on div "Meeting mode" at bounding box center [124, 297] width 223 height 20
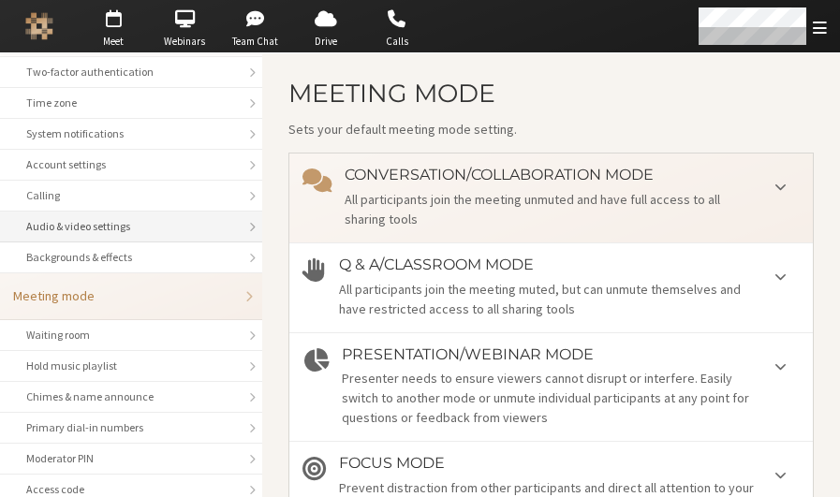
click at [94, 237] on li "Audio & video settings" at bounding box center [131, 227] width 262 height 31
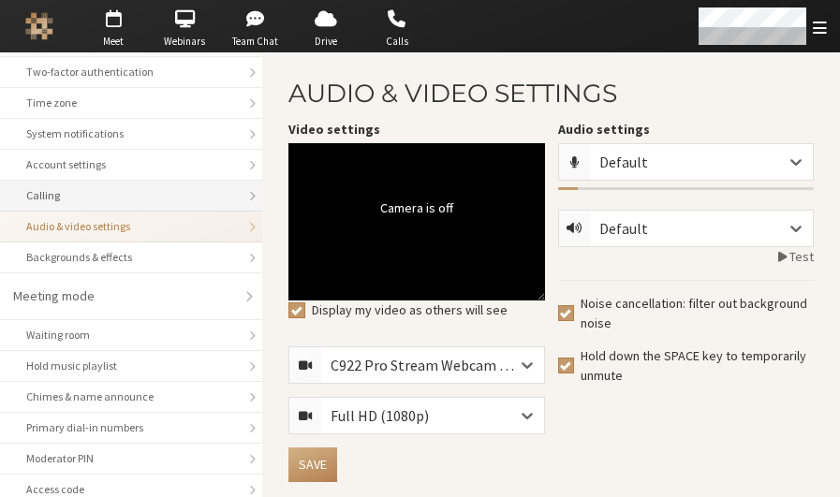
click at [101, 197] on div "Calling" at bounding box center [131, 195] width 210 height 17
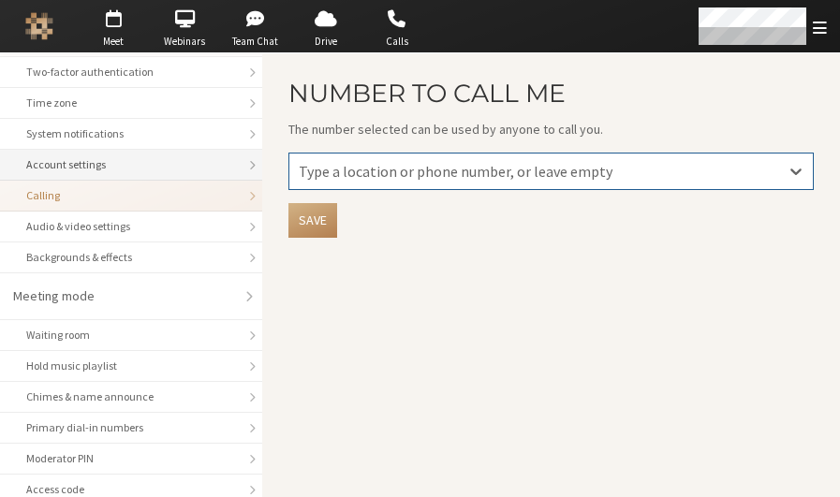
click at [101, 170] on div "Account settings" at bounding box center [131, 164] width 210 height 17
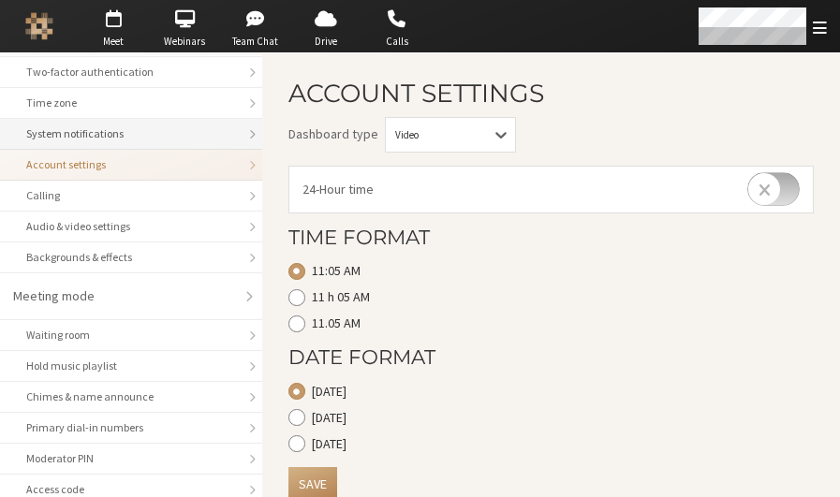
click at [118, 140] on div "System notifications" at bounding box center [131, 134] width 210 height 17
